Goal: Task Accomplishment & Management: Use online tool/utility

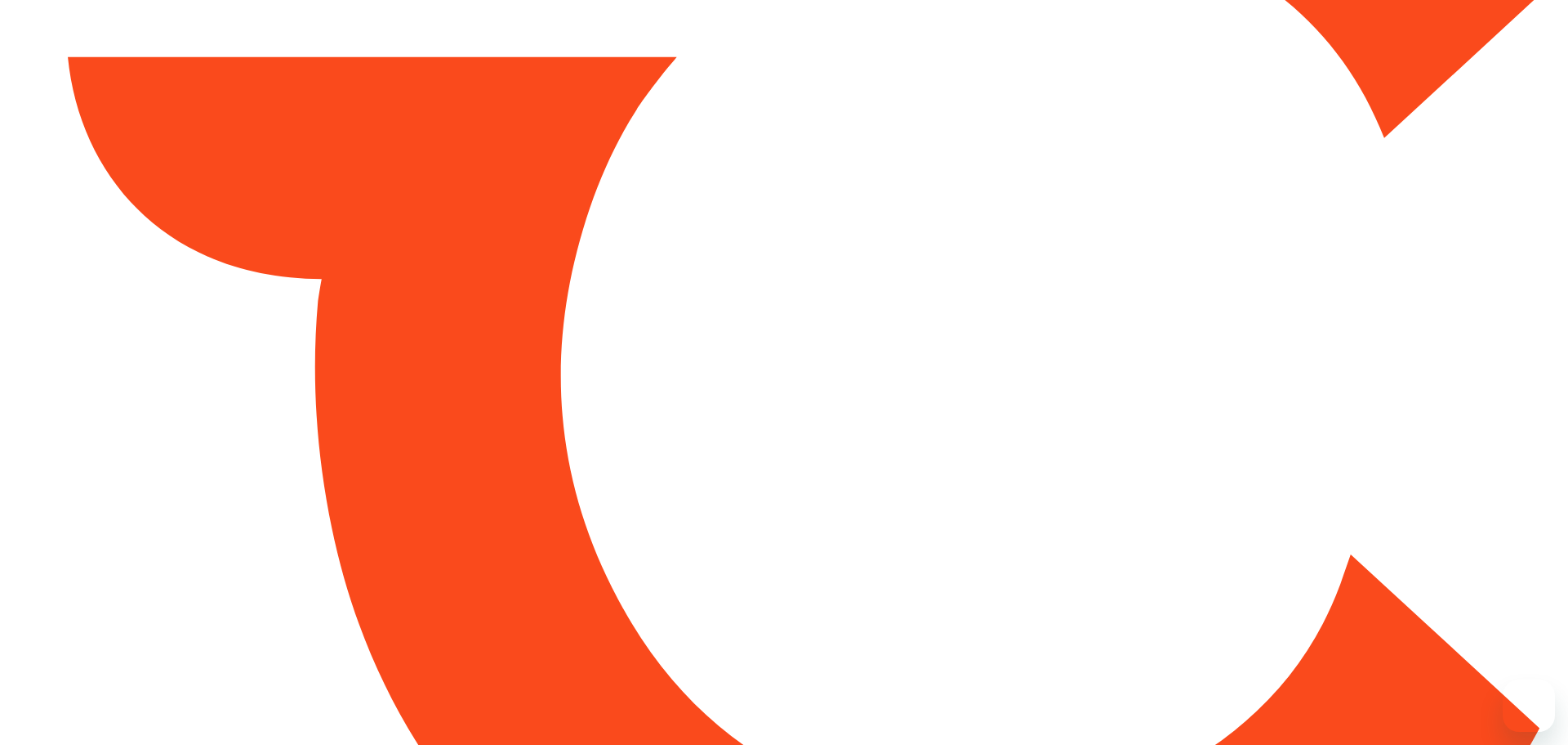
type input "*****"
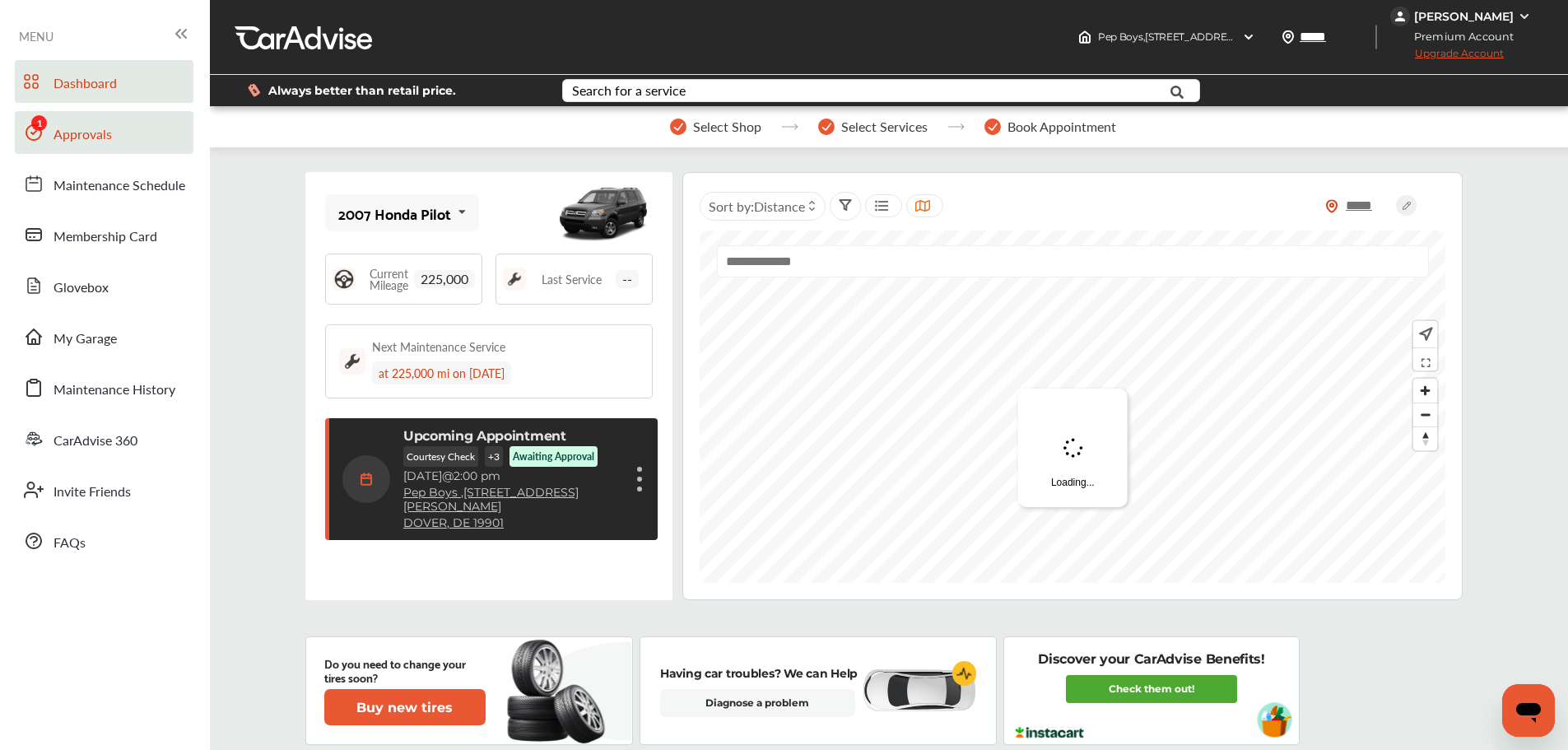
drag, startPoint x: 94, startPoint y: 138, endPoint x: 120, endPoint y: 144, distance: 26.7
click at [94, 138] on span "Approvals" at bounding box center [82, 135] width 58 height 21
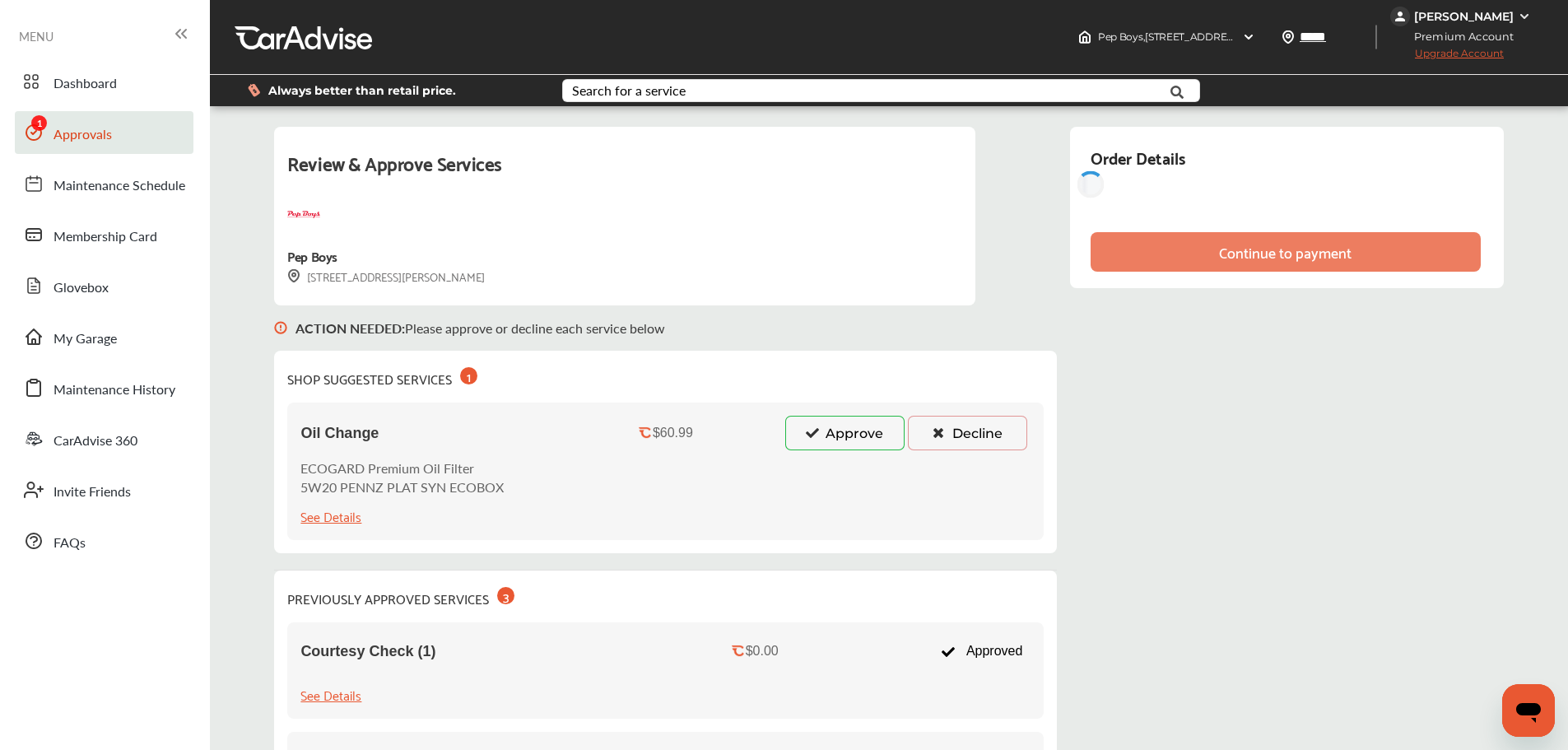
click at [785, 444] on button "Approve" at bounding box center [844, 433] width 119 height 35
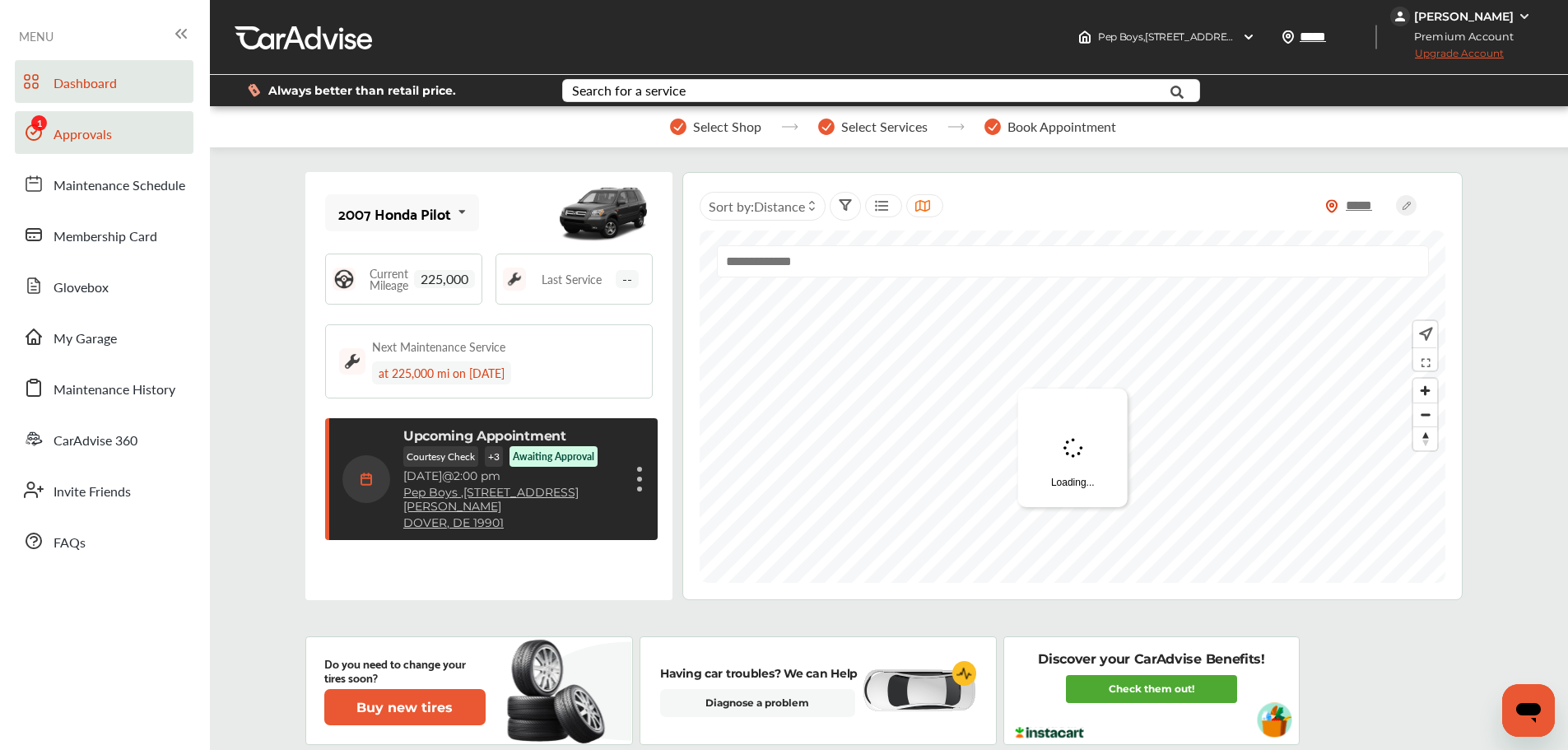
click at [75, 144] on span "Approvals" at bounding box center [82, 135] width 58 height 21
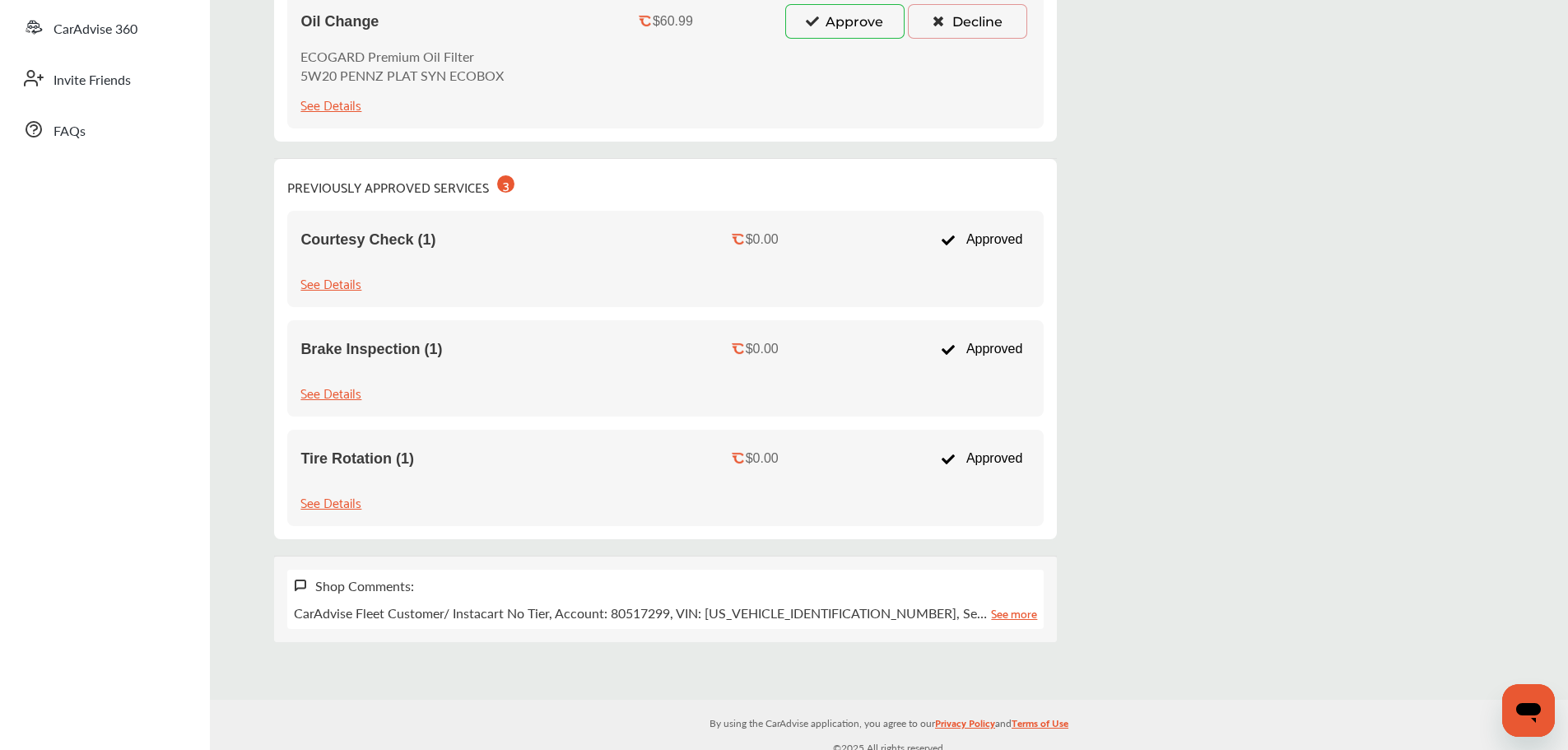
scroll to position [247, 0]
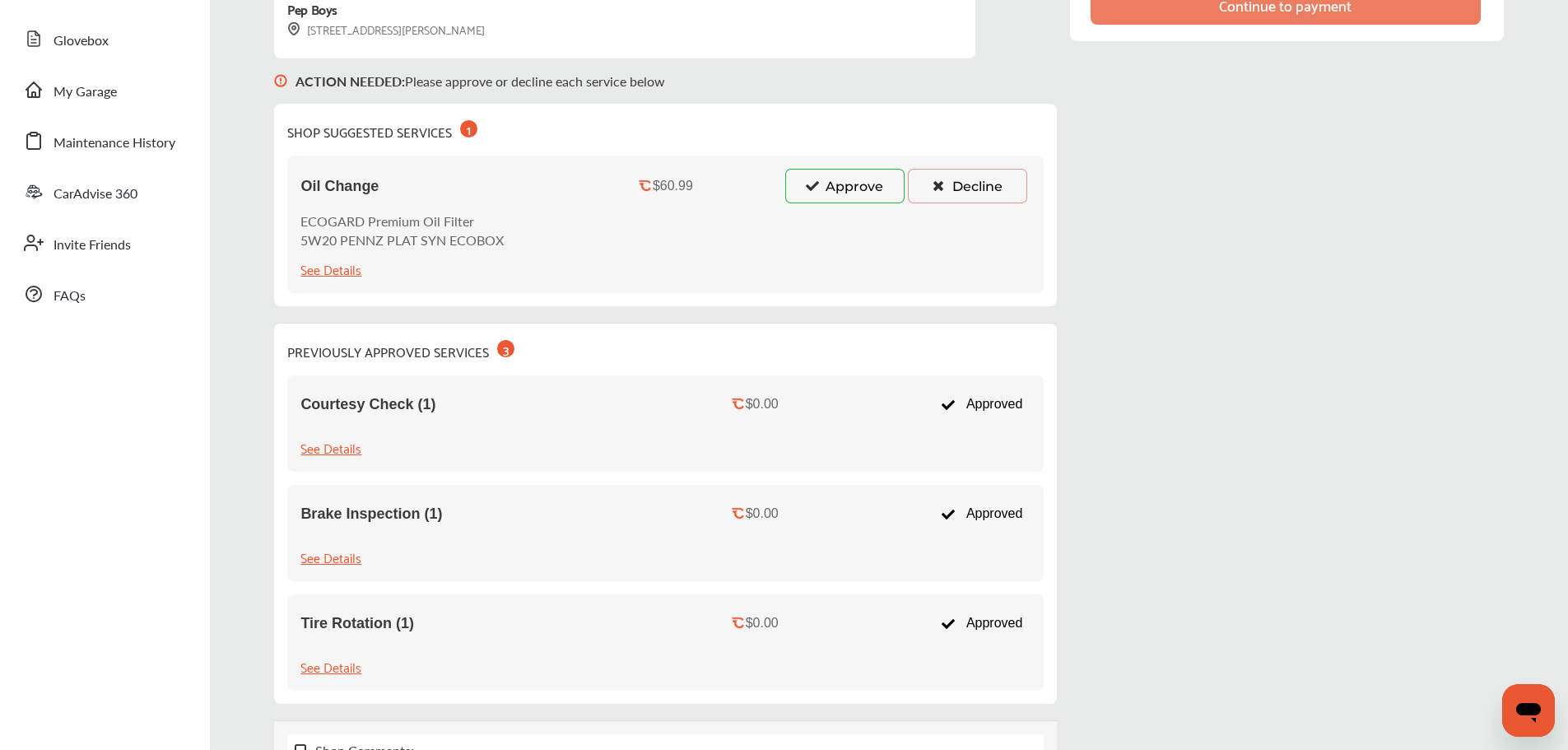
click at [908, 190] on button "Decline" at bounding box center [967, 185] width 119 height 35
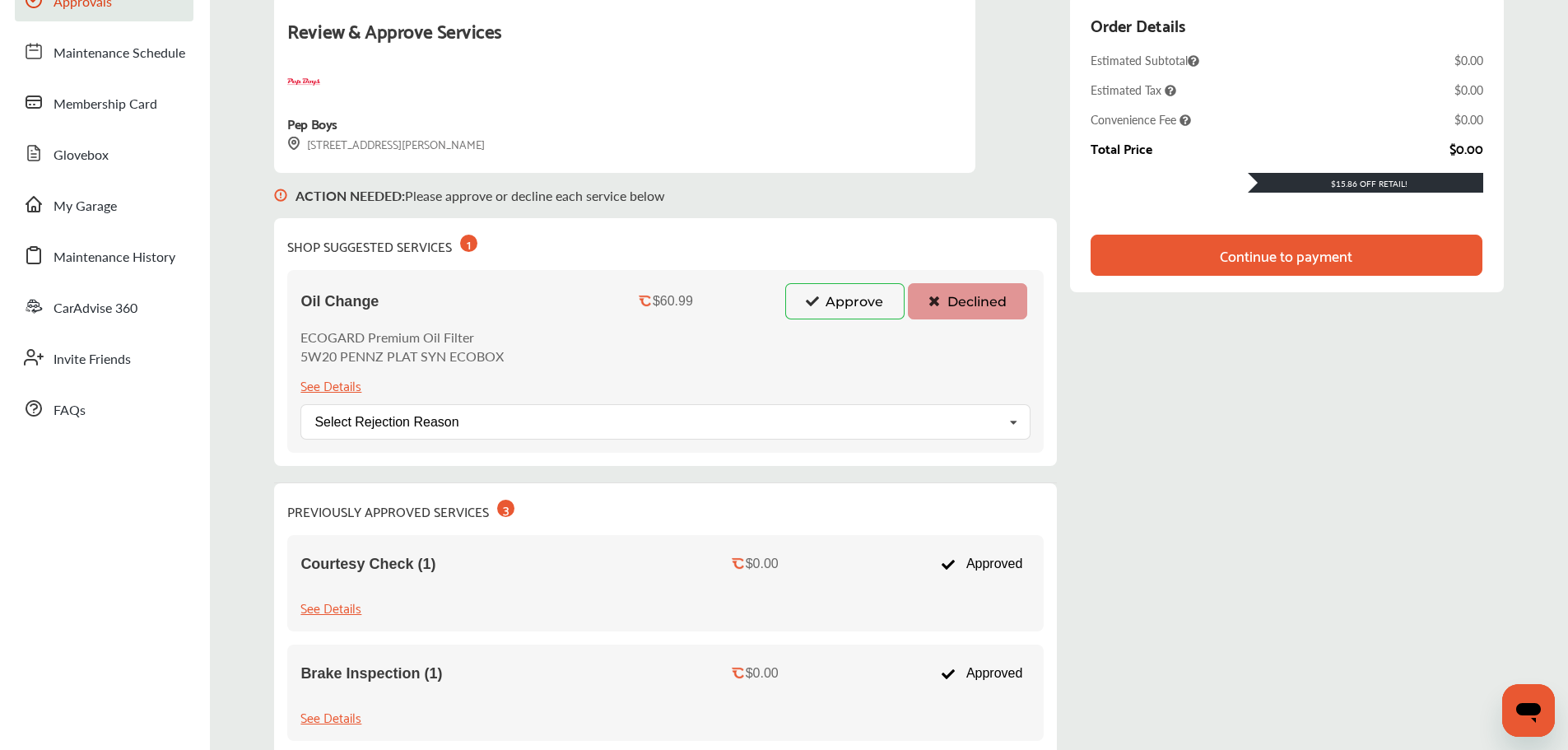
scroll to position [82, 0]
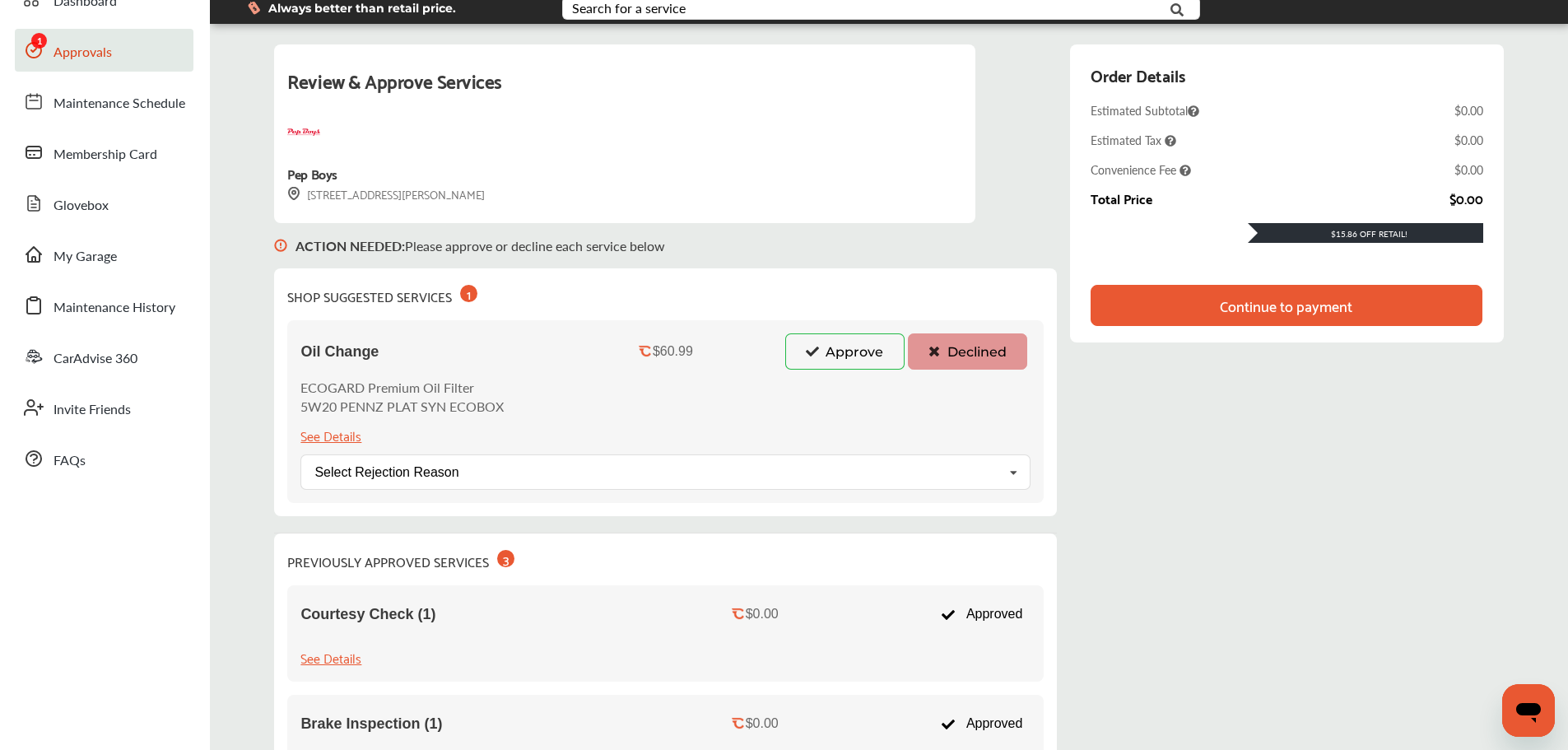
click at [1284, 328] on div "Order Details Estimated Subtotal $0.00 Estimated Tax $0.00 Convenience Fee $0.0…" at bounding box center [1286, 193] width 433 height 298
click at [1260, 313] on div "Continue to payment" at bounding box center [1286, 305] width 133 height 16
